Goal: Navigation & Orientation: Find specific page/section

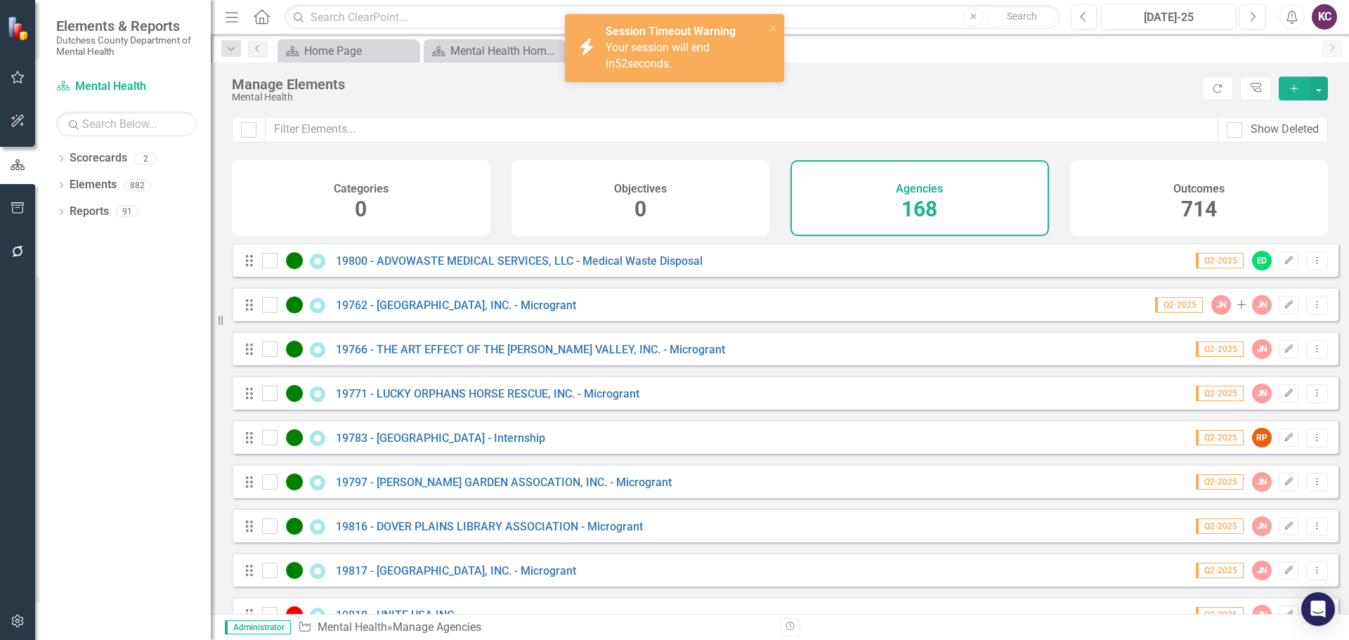
scroll to position [6280, 0]
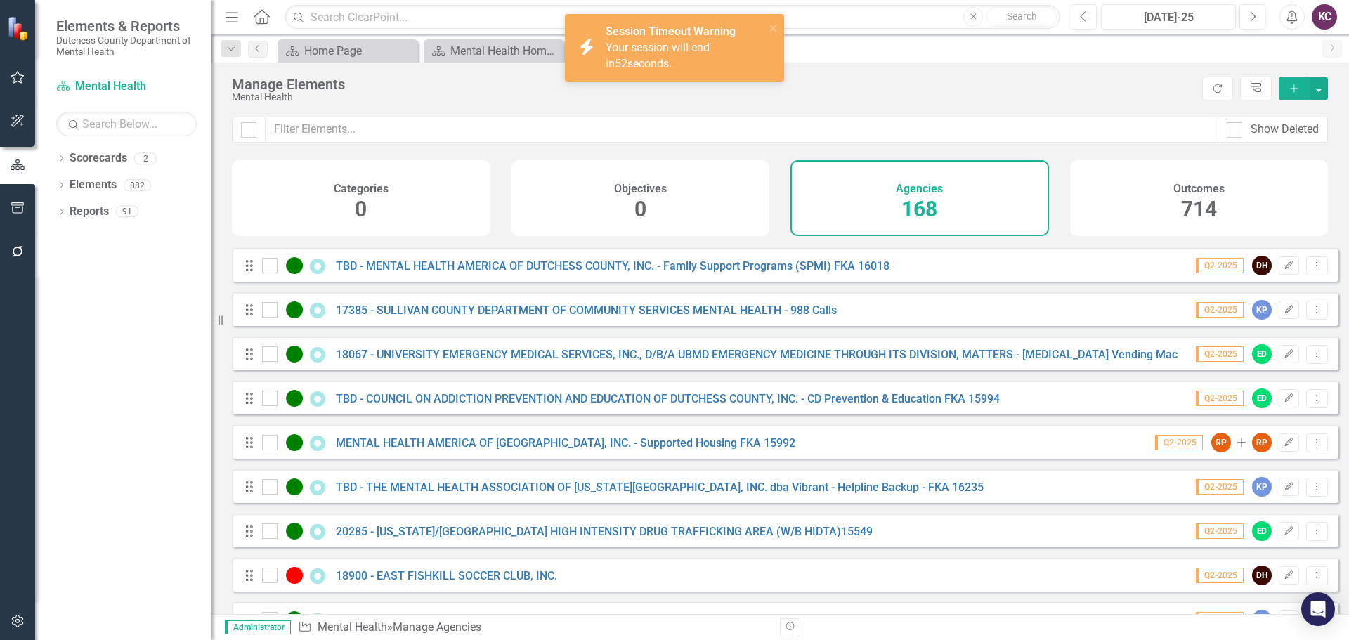
click at [692, 51] on span "Your session will end in 52 seconds." at bounding box center [658, 56] width 104 height 30
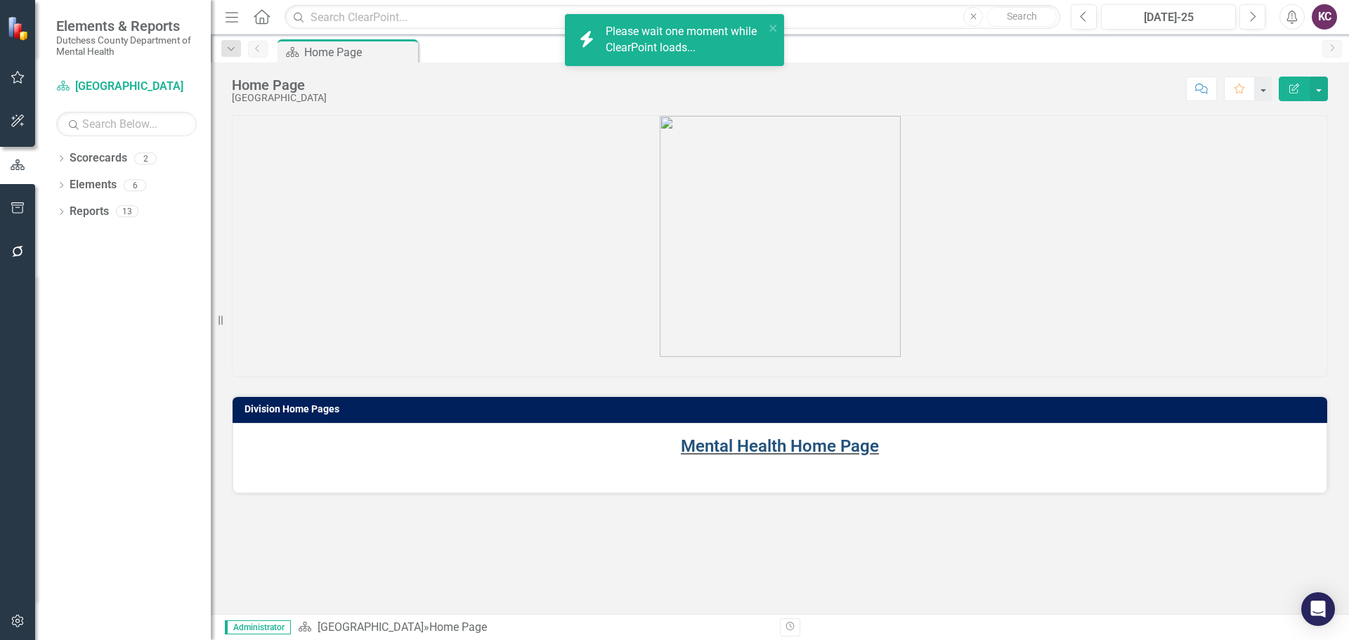
click at [774, 444] on link "Mental Health Home Page" at bounding box center [780, 446] width 198 height 20
